Goal: Find specific page/section: Find specific page/section

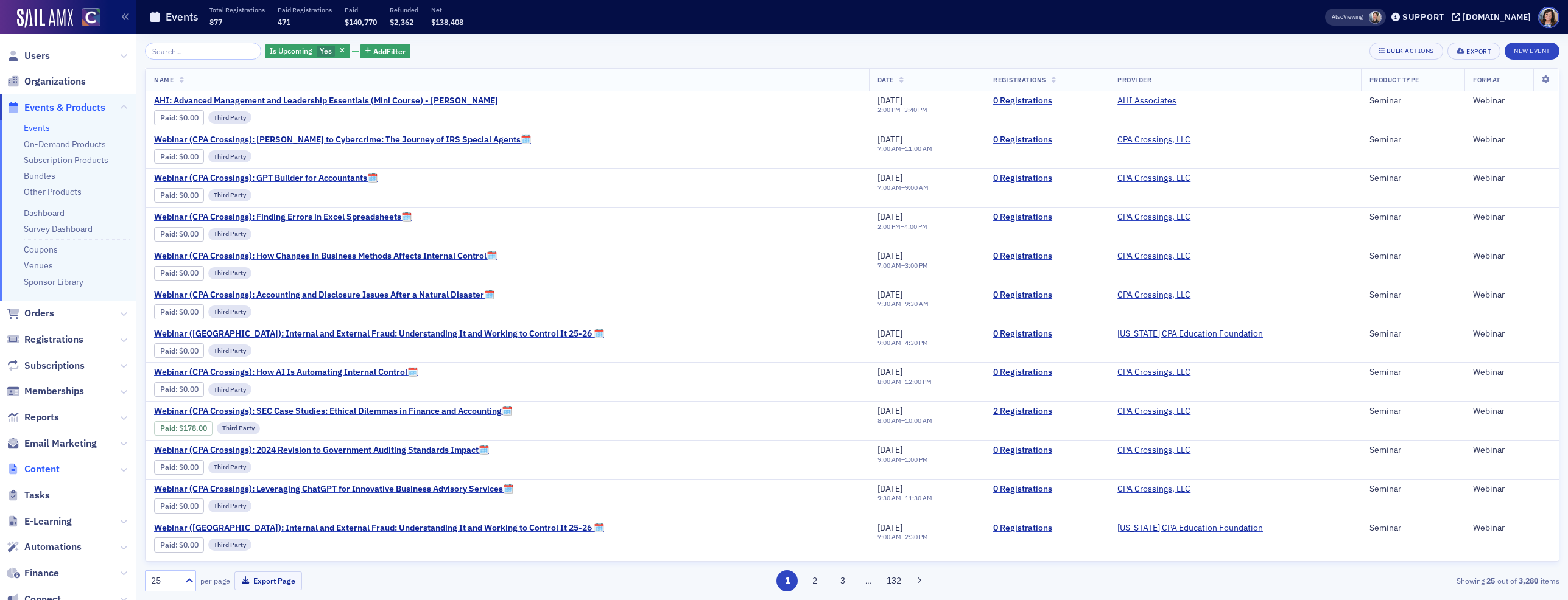
click at [51, 468] on span "Content" at bounding box center [42, 469] width 35 height 13
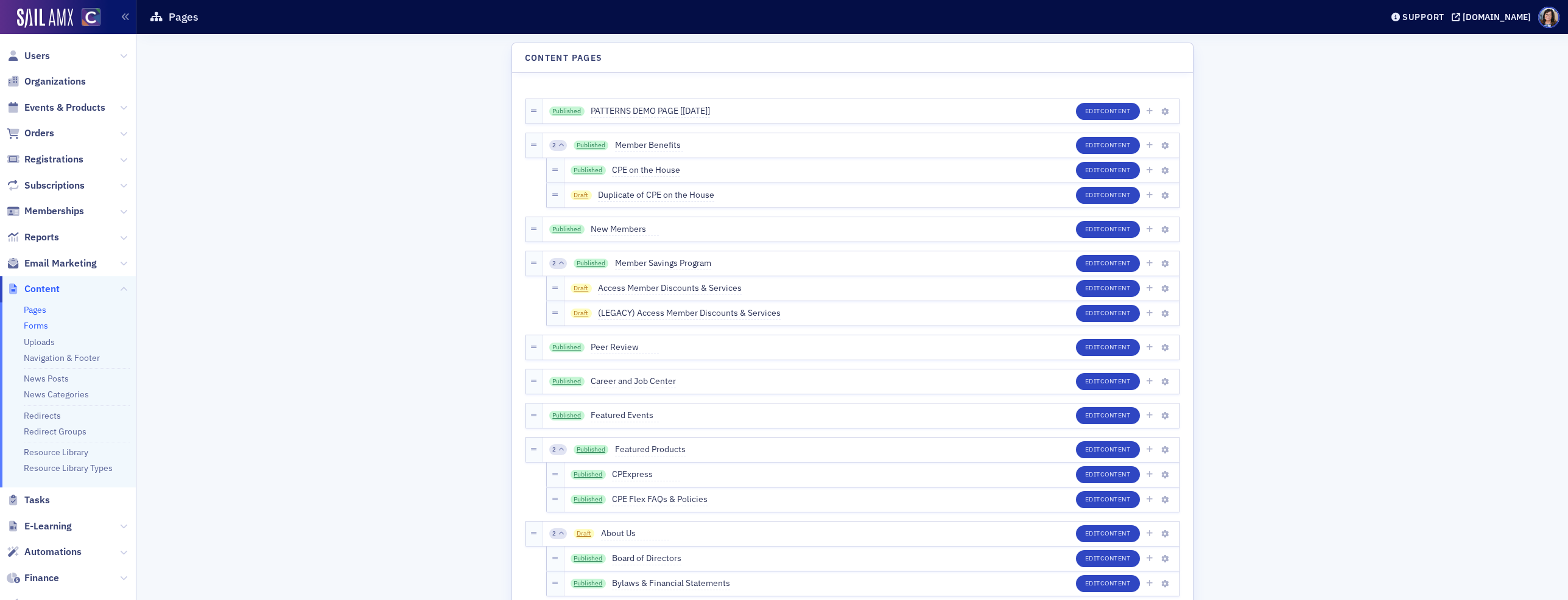
click at [44, 325] on link "Forms" at bounding box center [36, 326] width 25 height 11
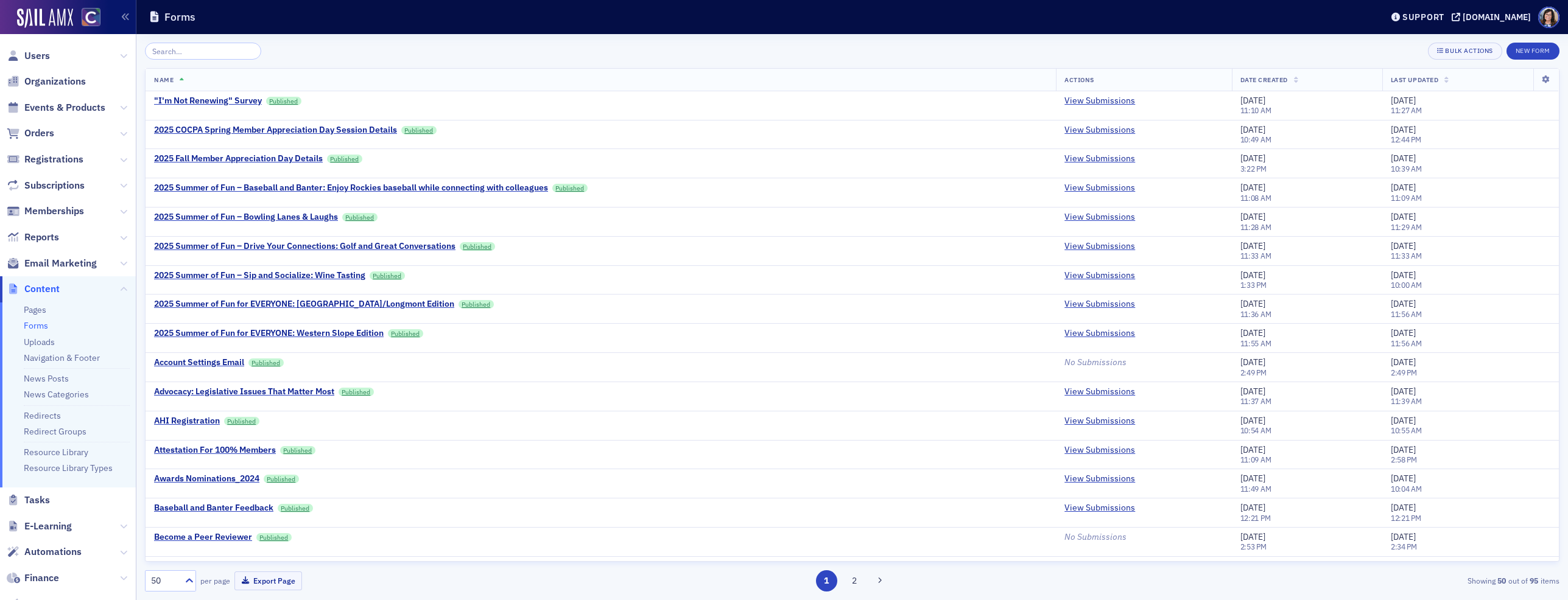
click at [198, 51] on input "search" at bounding box center [203, 51] width 116 height 17
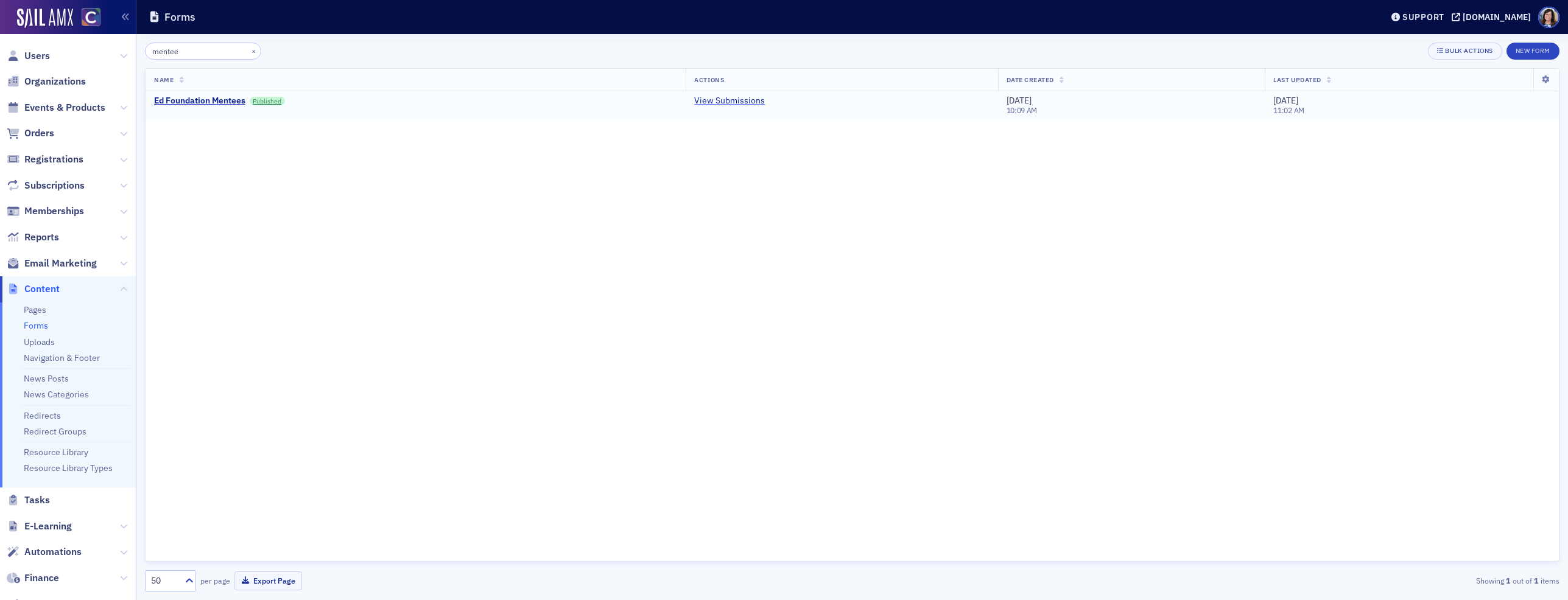
type input "mentee"
click at [716, 99] on link "View Submissions" at bounding box center [729, 101] width 70 height 11
